Goal: Information Seeking & Learning: Learn about a topic

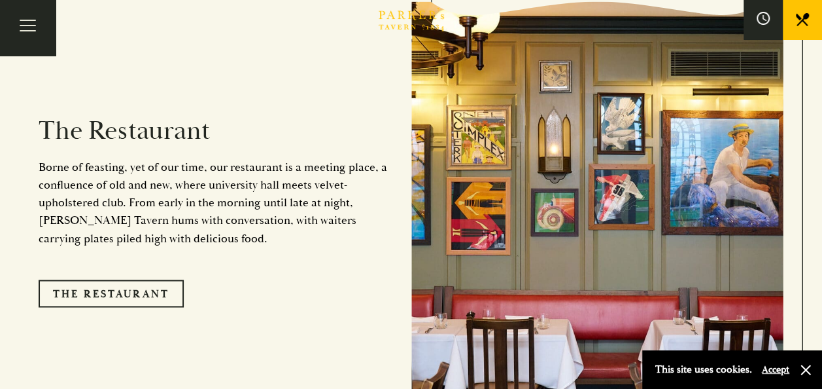
scroll to position [981, 0]
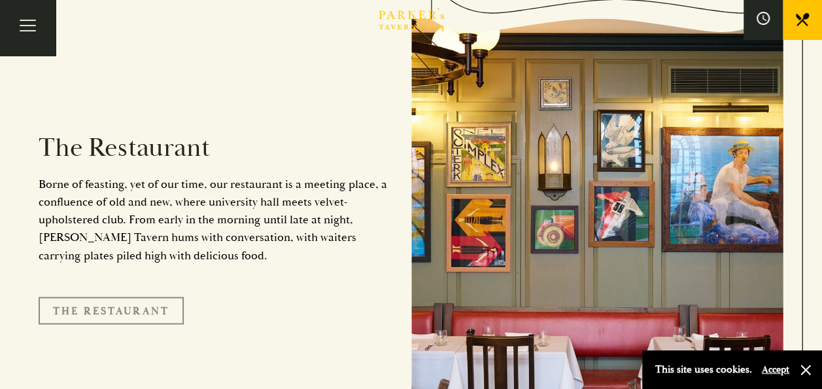
click at [127, 296] on link "The Restaurant" at bounding box center [111, 309] width 145 height 27
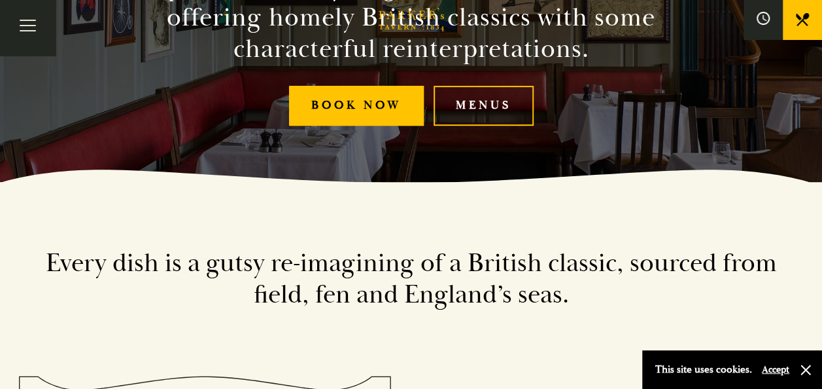
scroll to position [205, 0]
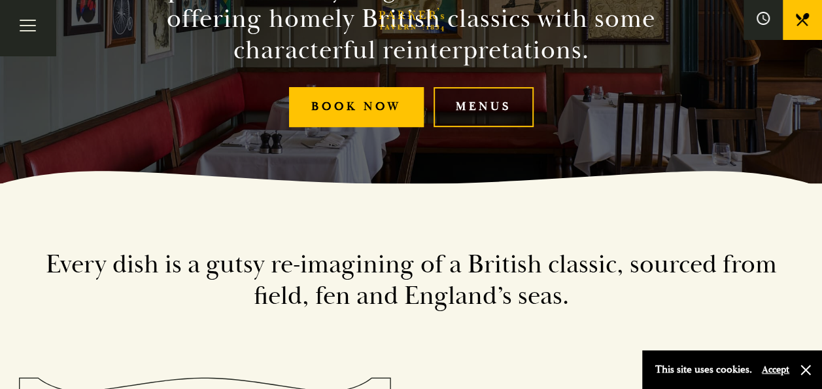
click at [490, 108] on link "Menus" at bounding box center [484, 107] width 100 height 40
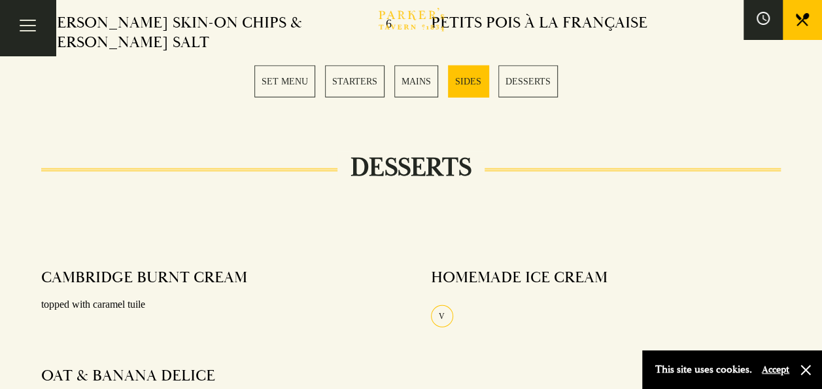
scroll to position [1439, 0]
